Goal: Check status: Check status

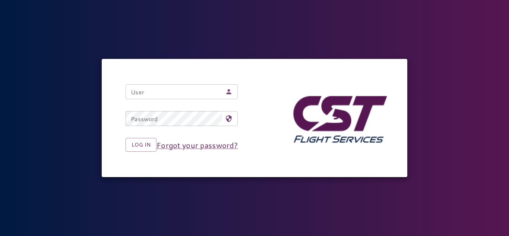
click at [170, 91] on input "User" at bounding box center [174, 91] width 97 height 15
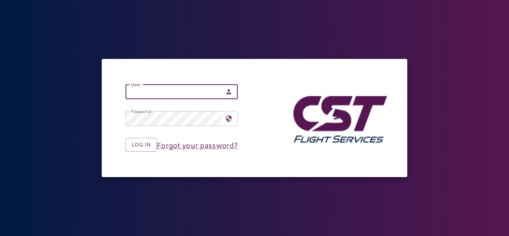
type input "**********"
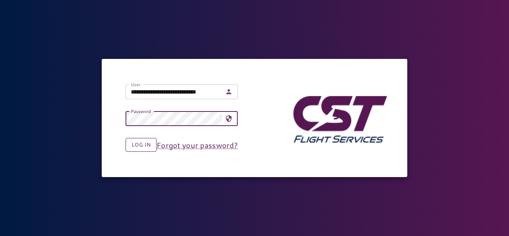
click at [148, 149] on button "Log in" at bounding box center [141, 145] width 31 height 14
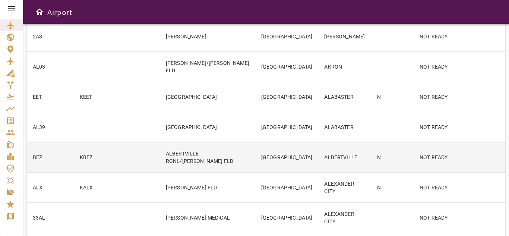
scroll to position [108, 0]
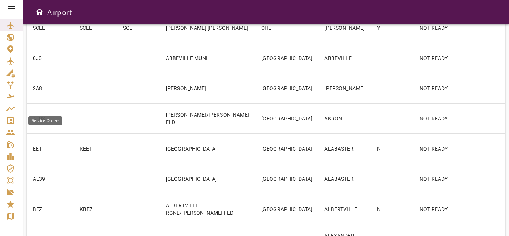
click at [8, 117] on icon "Service Orders" at bounding box center [10, 120] width 7 height 7
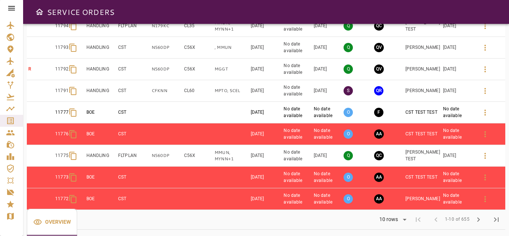
scroll to position [88, 0]
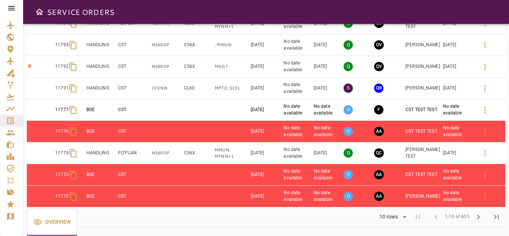
click at [150, 154] on td "FLTPLAN" at bounding box center [134, 153] width 34 height 22
click at [242, 133] on td at bounding box center [231, 132] width 36 height 22
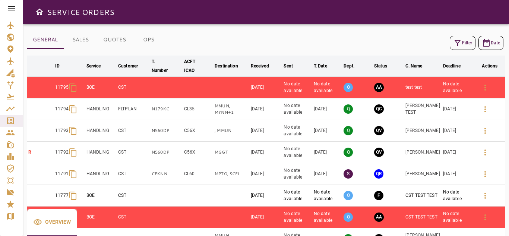
scroll to position [0, 0]
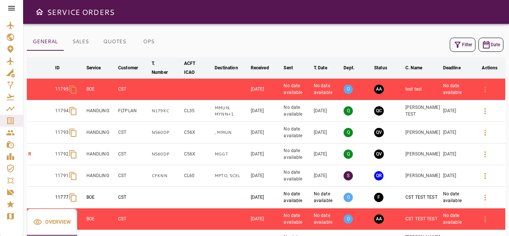
click at [283, 112] on td "[DATE]" at bounding box center [266, 111] width 33 height 22
click at [352, 198] on p "O" at bounding box center [348, 197] width 9 height 9
click at [473, 198] on td "No date available" at bounding box center [458, 198] width 33 height 22
click at [487, 195] on icon "button" at bounding box center [485, 197] width 9 height 9
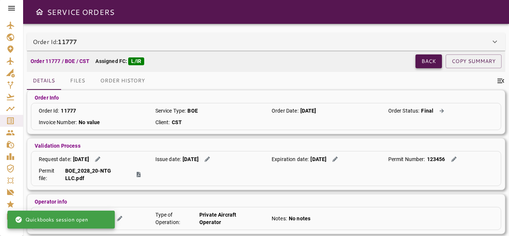
click at [432, 57] on button "Back" at bounding box center [429, 61] width 26 height 14
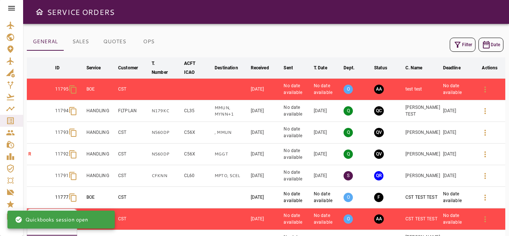
click at [193, 172] on td "CL60" at bounding box center [198, 176] width 31 height 22
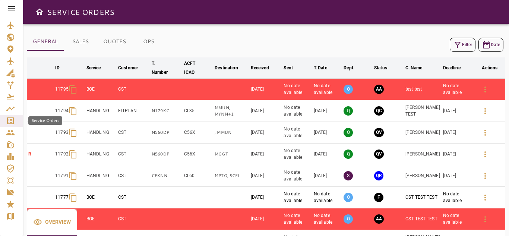
click at [15, 121] on div "Service Orders" at bounding box center [11, 120] width 11 height 9
click at [15, 120] on div "Service Orders" at bounding box center [11, 120] width 11 height 9
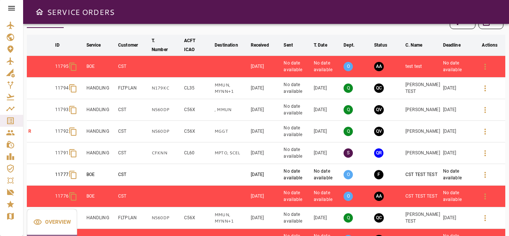
scroll to position [13, 0]
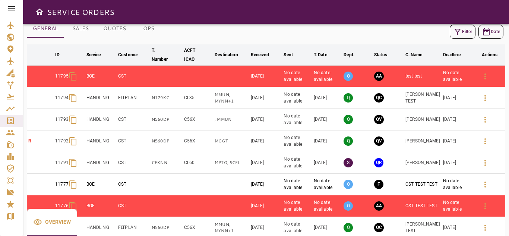
click at [204, 155] on td "CL60" at bounding box center [198, 163] width 31 height 22
click at [241, 159] on td "MPTO, SCEL" at bounding box center [231, 163] width 36 height 22
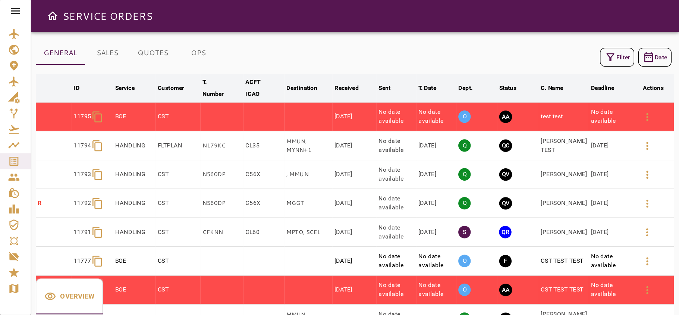
scroll to position [0, 0]
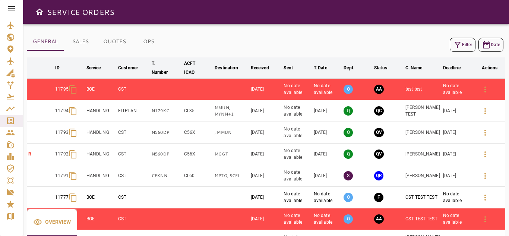
click at [465, 45] on button "Filter" at bounding box center [463, 45] width 26 height 14
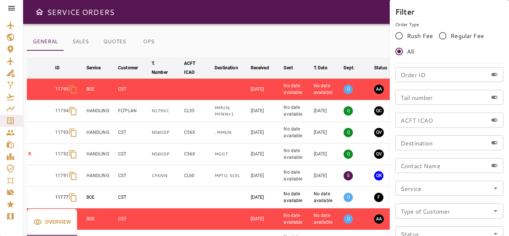
click at [494, 187] on icon "Open" at bounding box center [496, 188] width 9 height 9
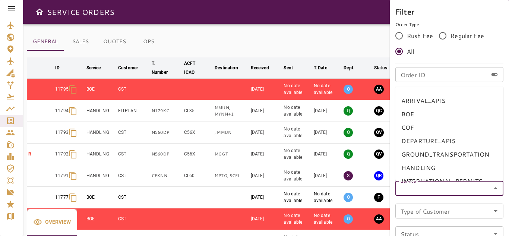
click at [438, 164] on li "HANDLING" at bounding box center [450, 167] width 108 height 13
type input "********"
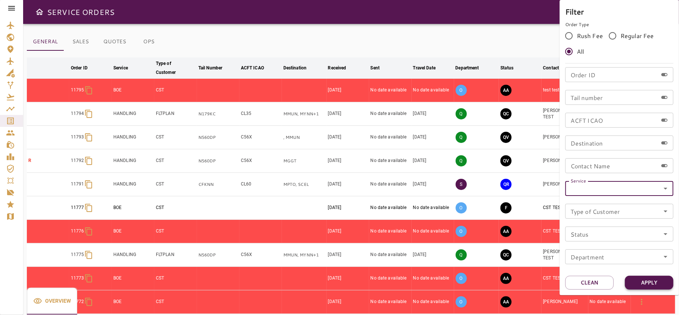
click at [509, 236] on button "Apply" at bounding box center [649, 283] width 48 height 14
click at [509, 194] on div "Service" at bounding box center [619, 188] width 108 height 15
click at [509, 189] on icon "Open" at bounding box center [665, 188] width 9 height 9
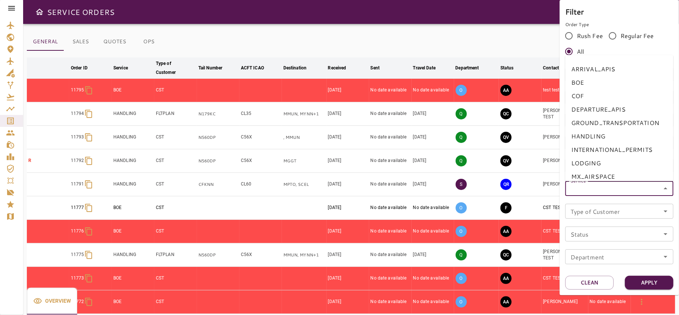
click at [509, 140] on li "HANDLING" at bounding box center [619, 136] width 108 height 13
type input "********"
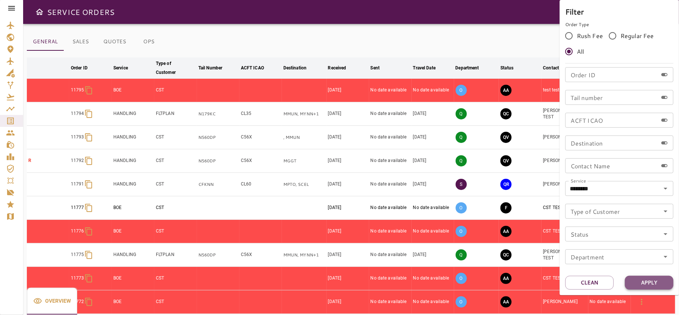
click at [509, 236] on button "Apply" at bounding box center [649, 283] width 48 height 14
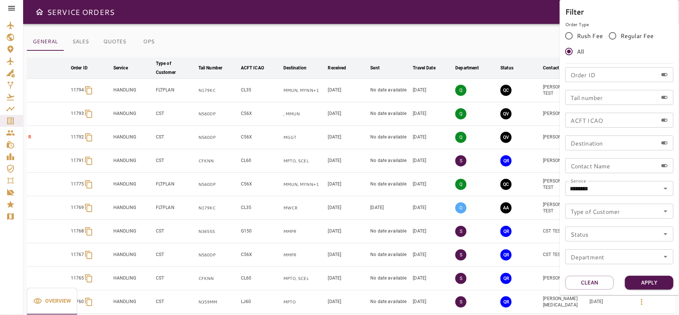
click at [363, 206] on div at bounding box center [339, 157] width 679 height 315
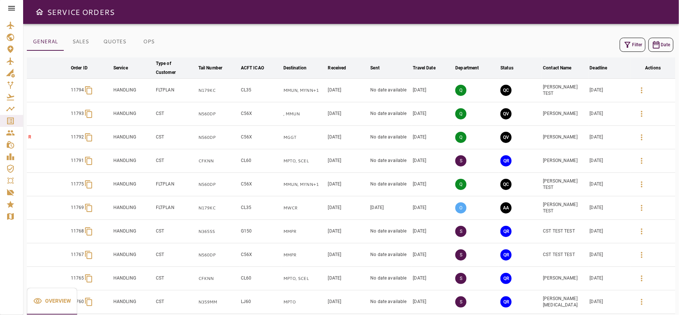
click at [356, 208] on td "[DATE]" at bounding box center [348, 207] width 43 height 23
click at [439, 205] on td "[DATE]" at bounding box center [432, 207] width 43 height 23
click at [192, 212] on td "FLTPLAN" at bounding box center [175, 207] width 43 height 23
click at [192, 211] on td "FLTPLAN" at bounding box center [175, 207] width 43 height 23
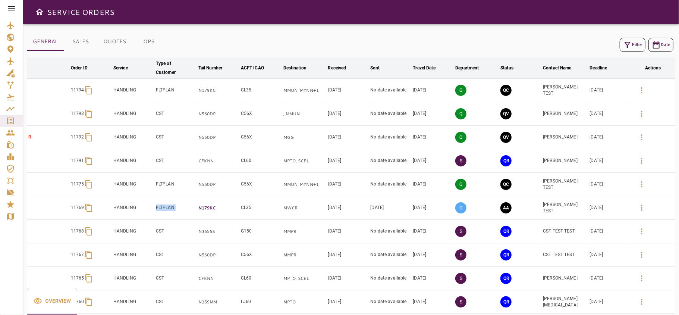
click at [200, 209] on p "N179KC" at bounding box center [218, 208] width 40 height 6
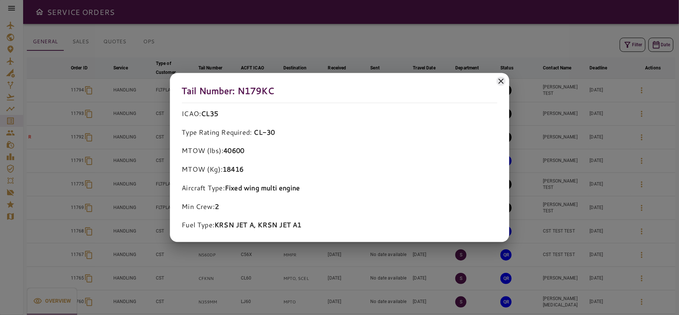
click at [497, 79] on icon at bounding box center [501, 80] width 9 height 9
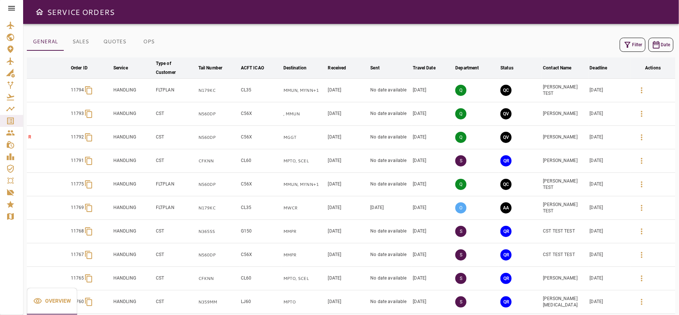
click at [402, 210] on td "[DATE]" at bounding box center [390, 207] width 43 height 23
click at [509, 208] on td "[DATE]" at bounding box center [610, 207] width 43 height 23
click at [509, 210] on button "button" at bounding box center [642, 208] width 18 height 18
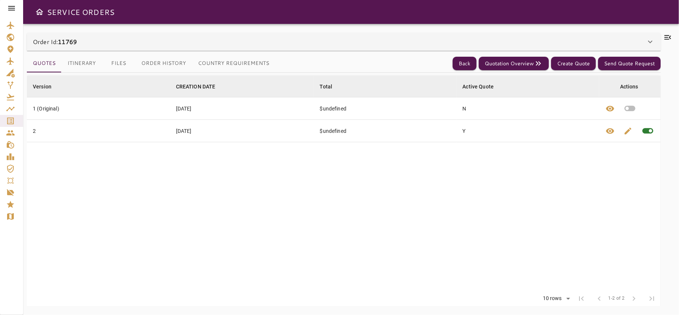
click at [93, 64] on button "Itinerary" at bounding box center [82, 63] width 40 height 18
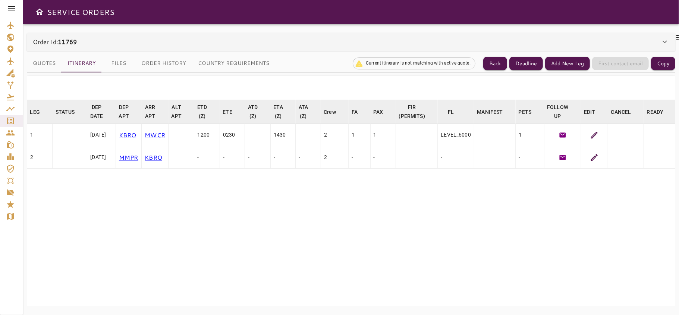
click at [128, 68] on button "Files" at bounding box center [119, 63] width 34 height 18
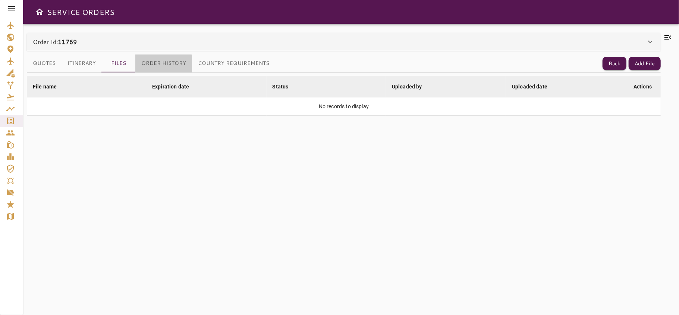
click at [149, 65] on button "Order History" at bounding box center [163, 63] width 57 height 18
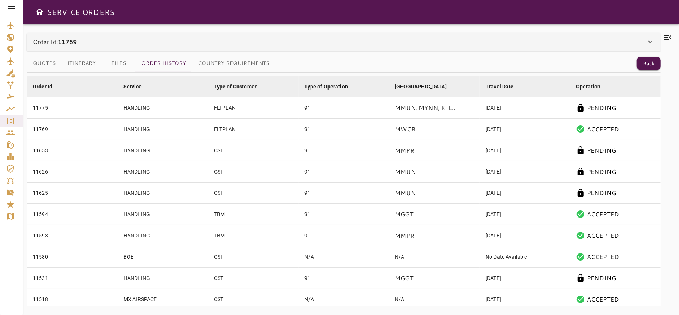
click at [228, 64] on button "Country Requirements" at bounding box center [233, 63] width 83 height 18
